Goal: Check status: Check status

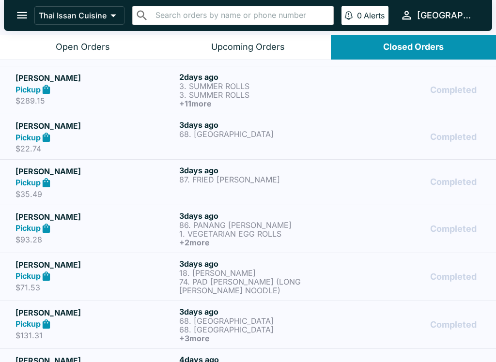
scroll to position [181, 0]
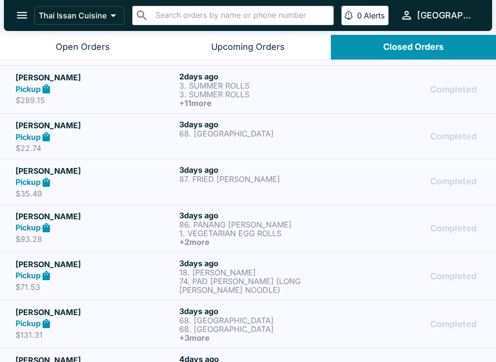
click at [342, 271] on div "[PERSON_NAME] Pickup $71.53 [DATE] 18. [PERSON_NAME] 74. PAD [PERSON_NAME] (LON…" at bounding box center [248, 277] width 465 height 36
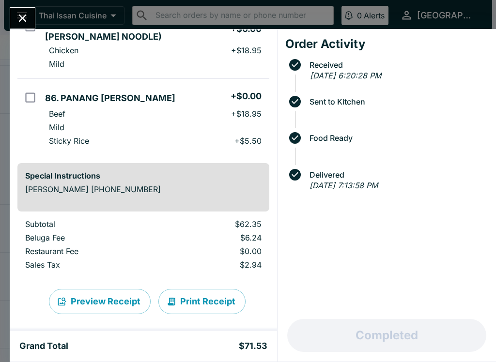
scroll to position [169, 0]
click at [22, 20] on icon "Close" at bounding box center [22, 18] width 13 height 13
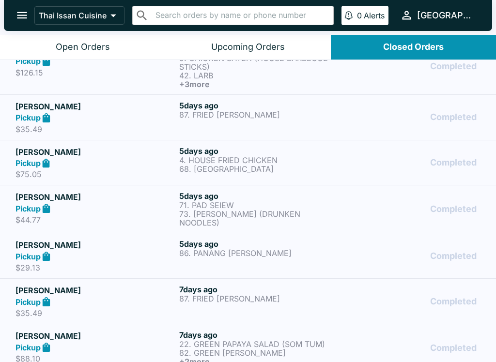
scroll to position [538, 0]
click at [134, 342] on div "Pickup" at bounding box center [96, 347] width 160 height 11
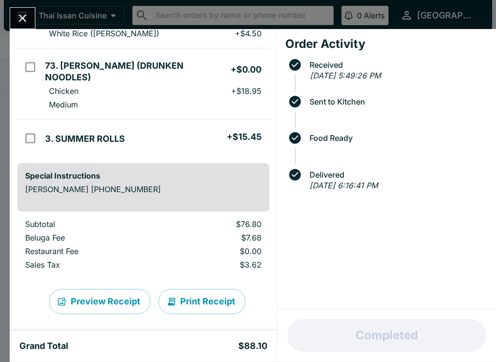
scroll to position [191, 0]
click at [31, 24] on button "Close" at bounding box center [22, 18] width 25 height 21
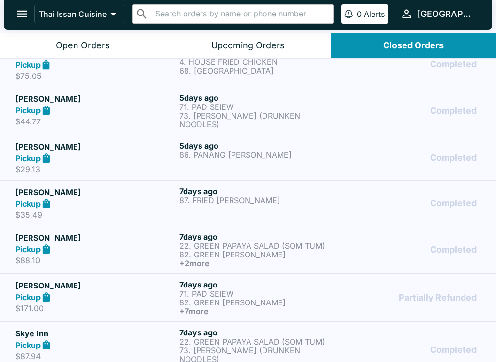
scroll to position [634, 0]
click at [141, 341] on div "Pickup" at bounding box center [96, 345] width 160 height 11
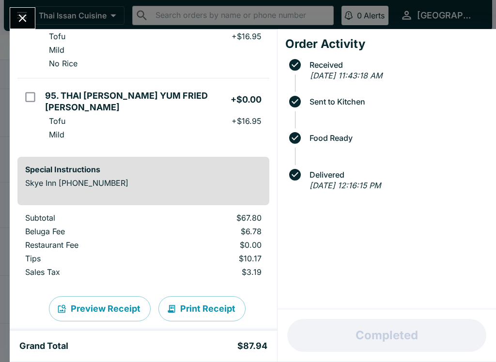
scroll to position [232, 0]
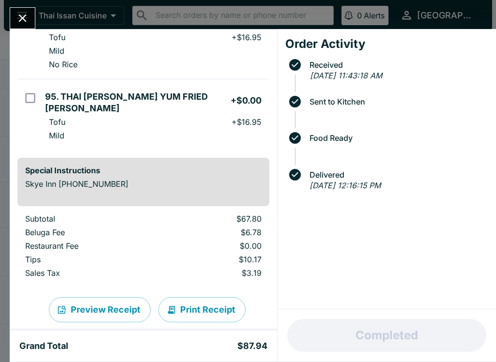
click at [218, 297] on button "Print Receipt" at bounding box center [201, 309] width 87 height 25
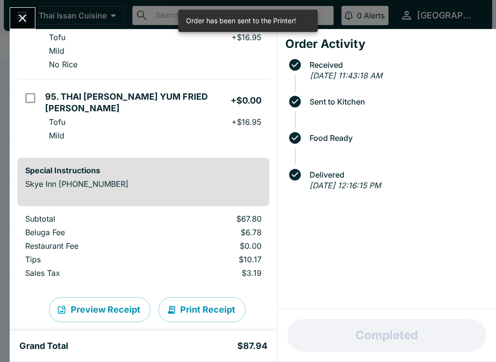
click at [23, 18] on icon "Close" at bounding box center [23, 19] width 8 height 8
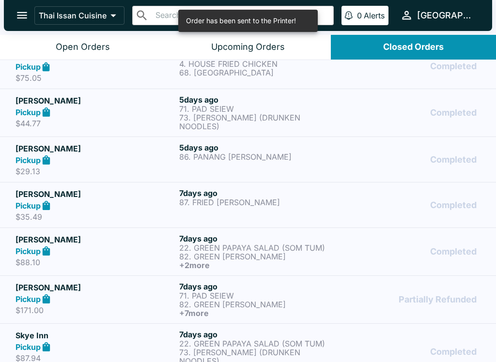
scroll to position [1, 0]
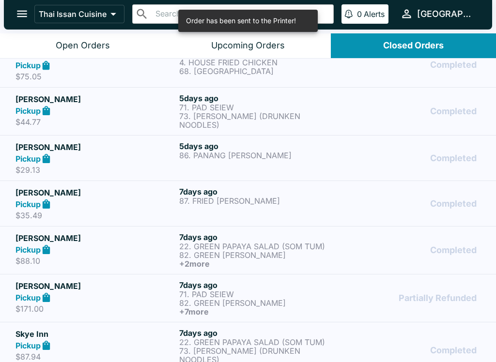
click at [106, 48] on div "Open Orders" at bounding box center [83, 45] width 54 height 11
